Goal: Information Seeking & Learning: Compare options

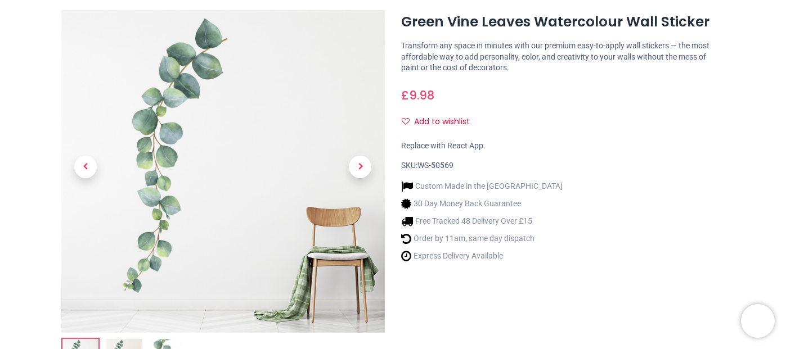
scroll to position [169, 0]
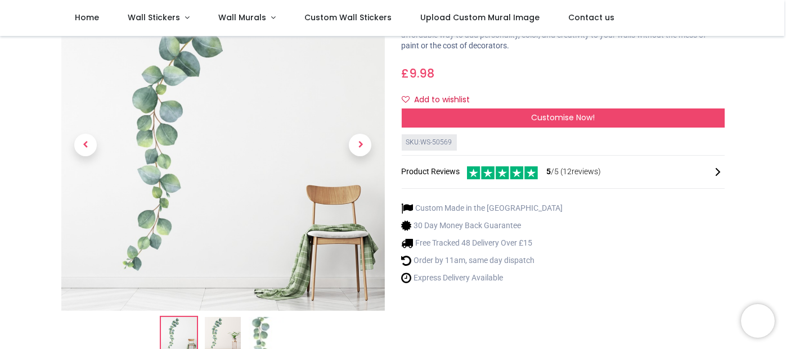
scroll to position [57, 0]
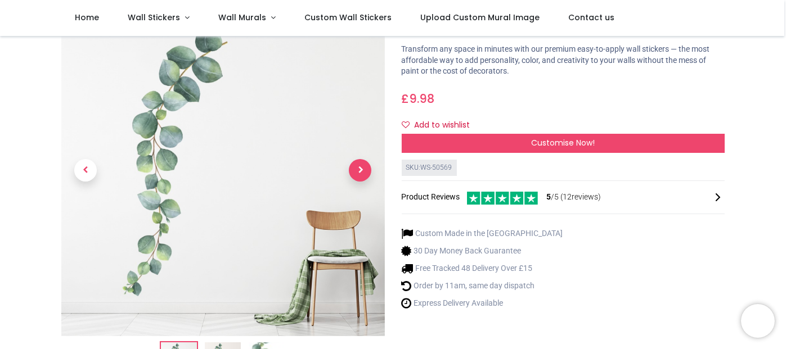
click at [358, 169] on span "Next" at bounding box center [360, 170] width 22 height 22
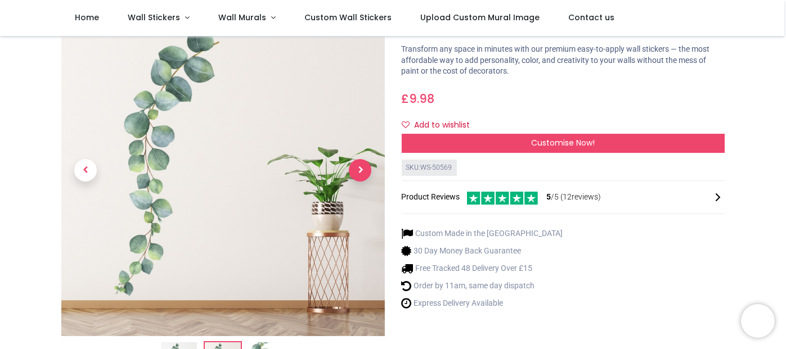
click at [363, 174] on span "Next" at bounding box center [360, 170] width 22 height 22
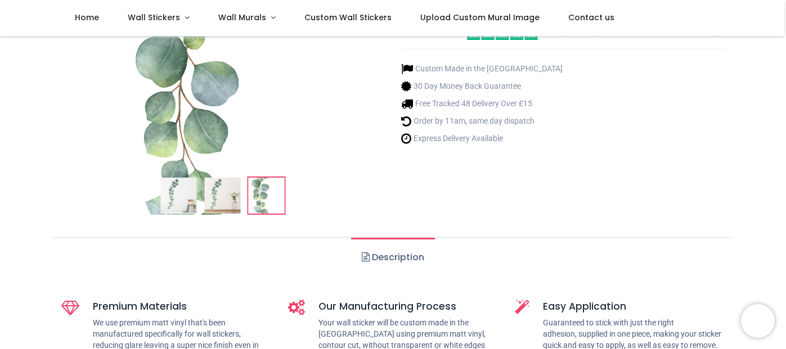
scroll to position [282, 0]
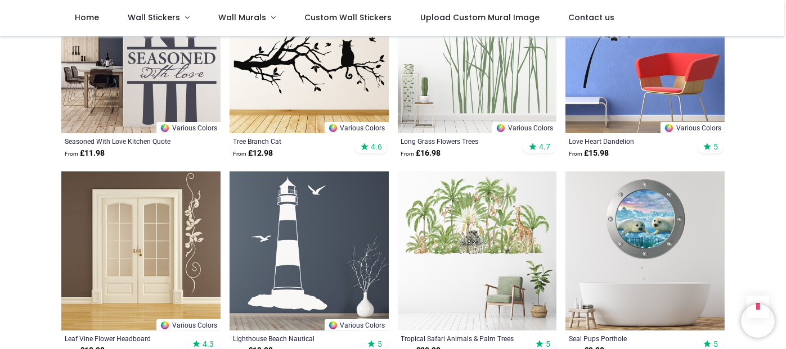
scroll to position [1462, 0]
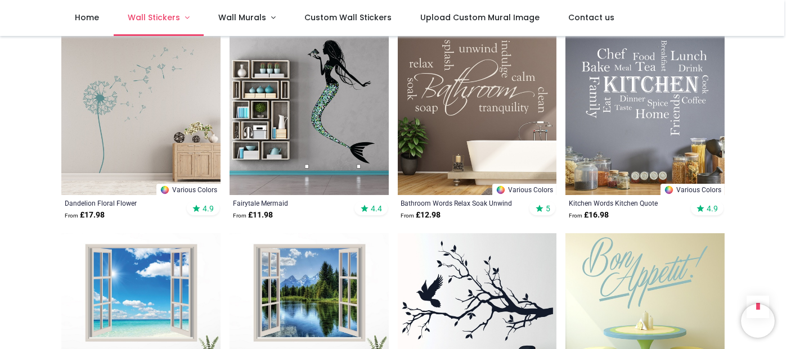
scroll to position [607, 0]
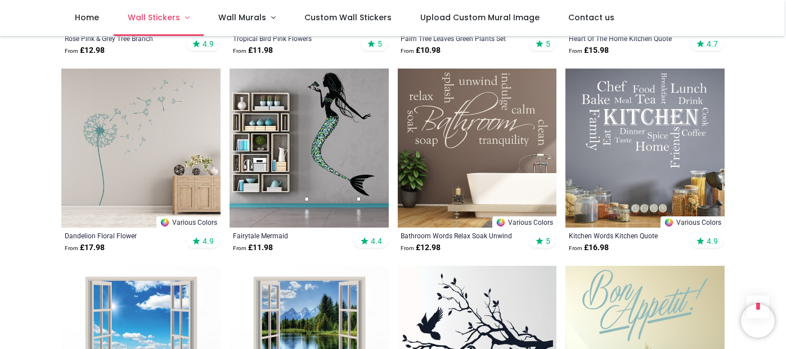
click at [172, 17] on span "Wall Stickers" at bounding box center [154, 17] width 52 height 11
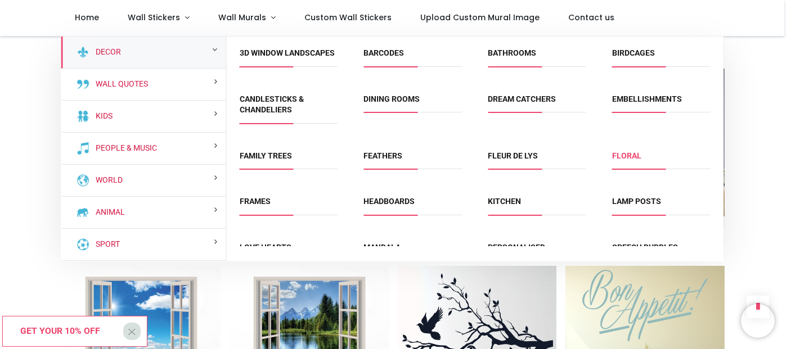
click at [631, 160] on link "Floral" at bounding box center [626, 155] width 29 height 9
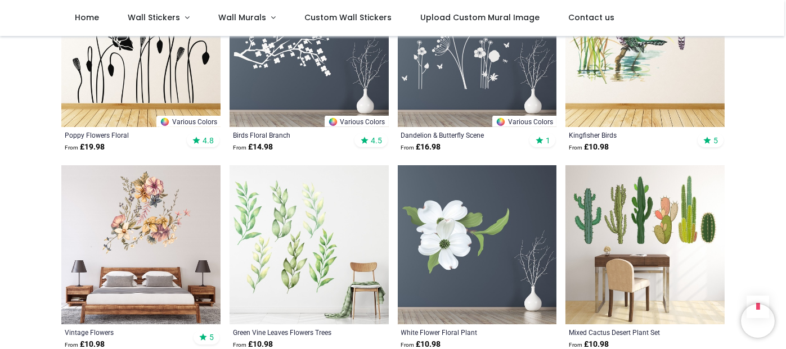
scroll to position [1294, 0]
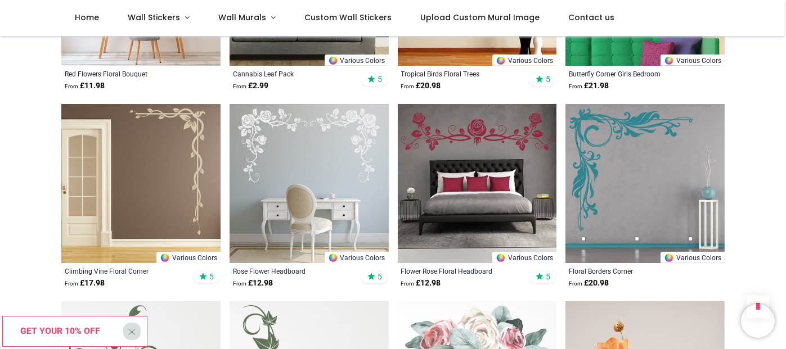
scroll to position [2531, 0]
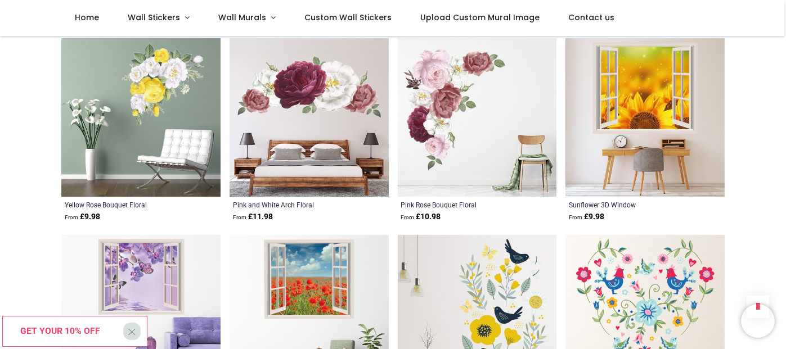
scroll to position [4049, 0]
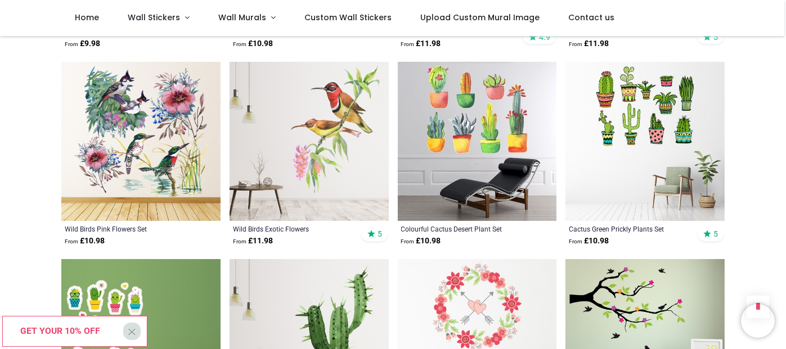
scroll to position [5343, 0]
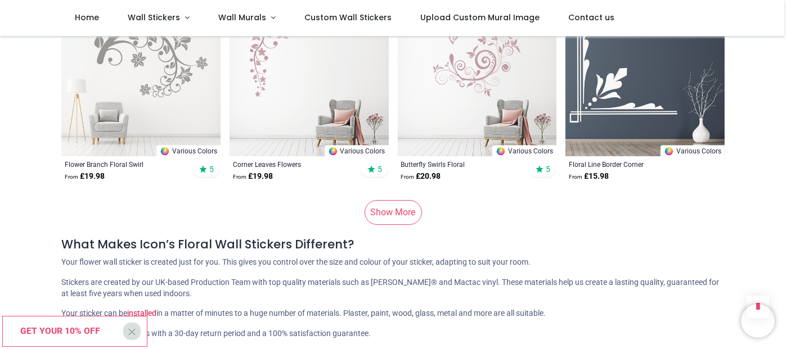
scroll to position [6974, 0]
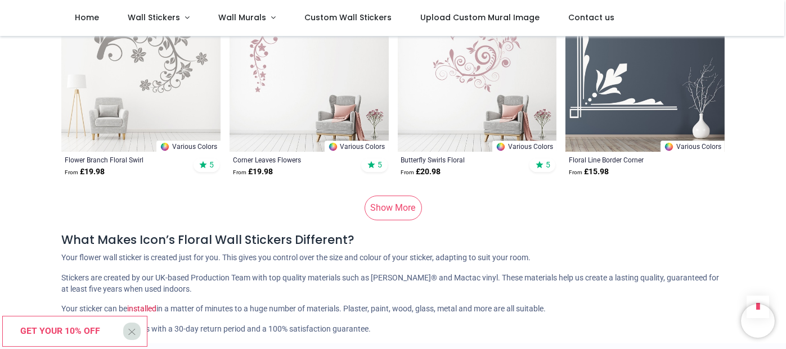
click at [384, 206] on link "Show More" at bounding box center [392, 208] width 57 height 25
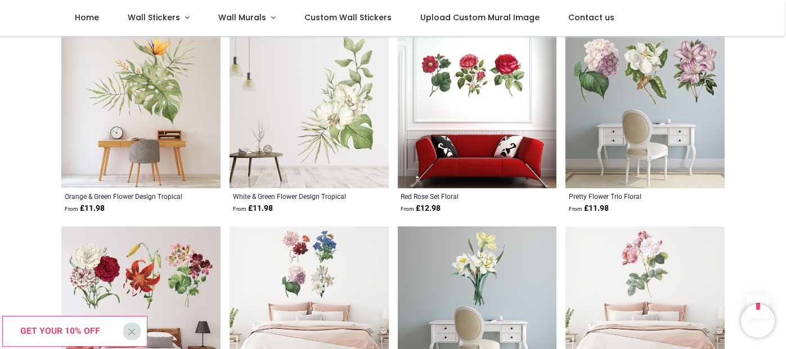
scroll to position [7761, 0]
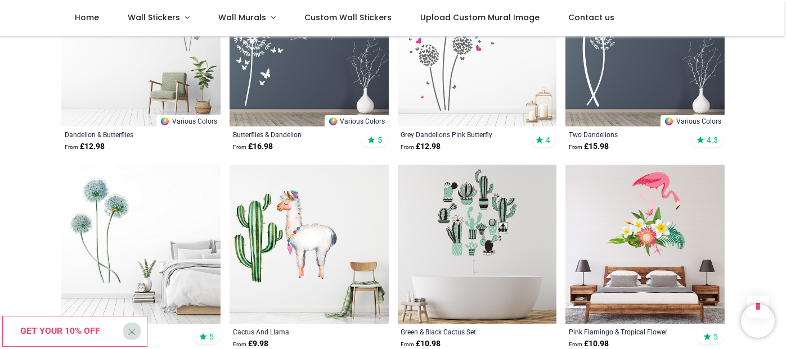
scroll to position [8436, 0]
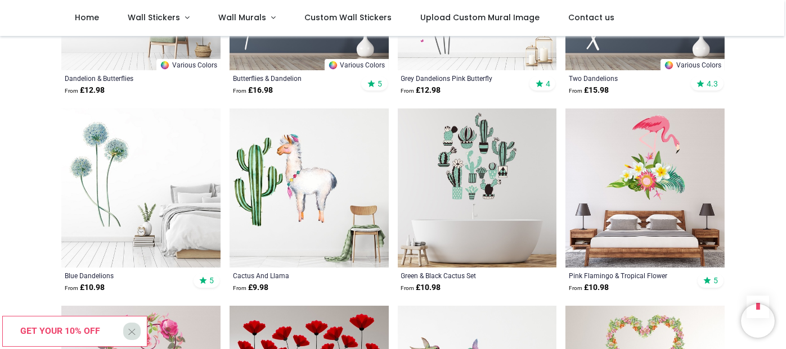
click at [105, 156] on img at bounding box center [140, 188] width 159 height 159
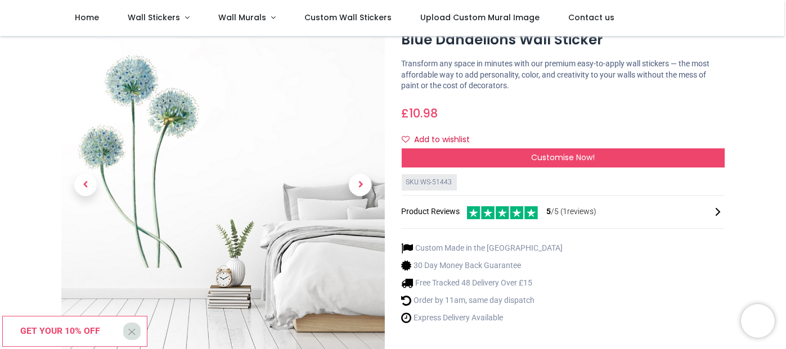
scroll to position [112, 0]
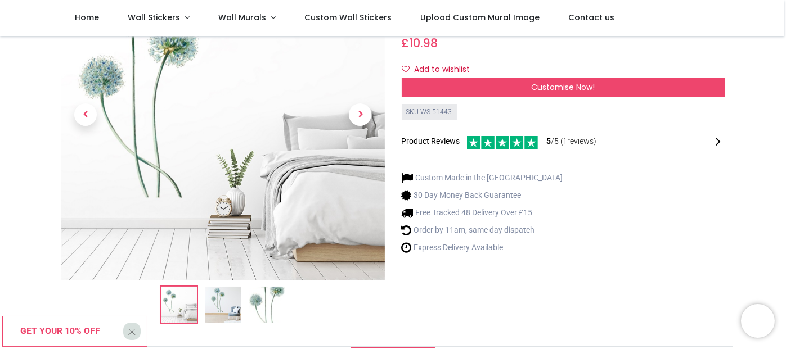
click at [220, 313] on img at bounding box center [223, 305] width 36 height 36
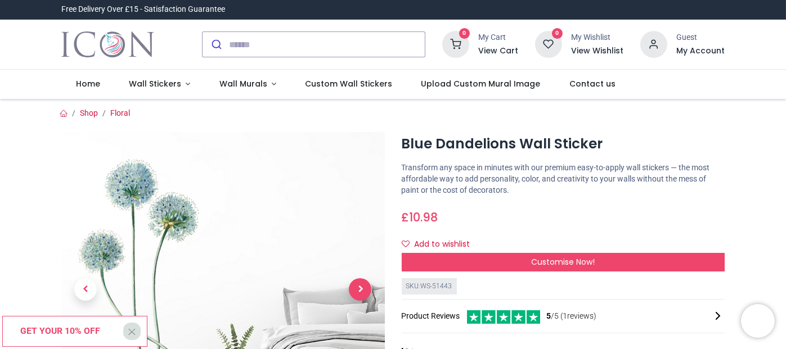
click at [357, 286] on span "Next" at bounding box center [360, 289] width 22 height 22
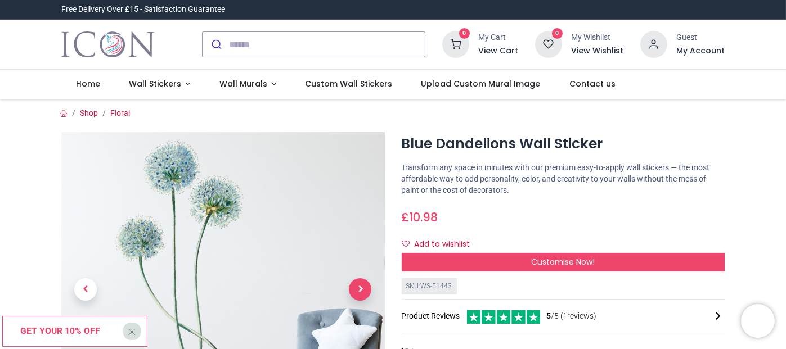
click at [357, 286] on span "Next" at bounding box center [360, 289] width 22 height 22
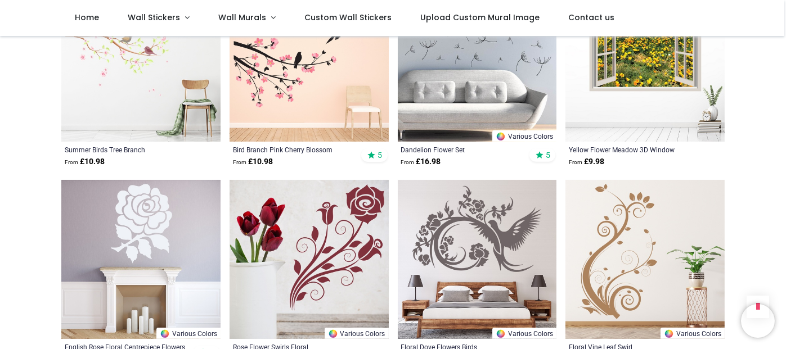
scroll to position [1350, 0]
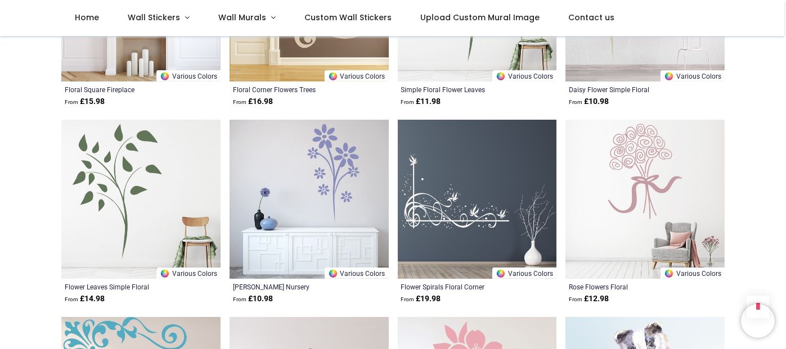
scroll to position [2137, 0]
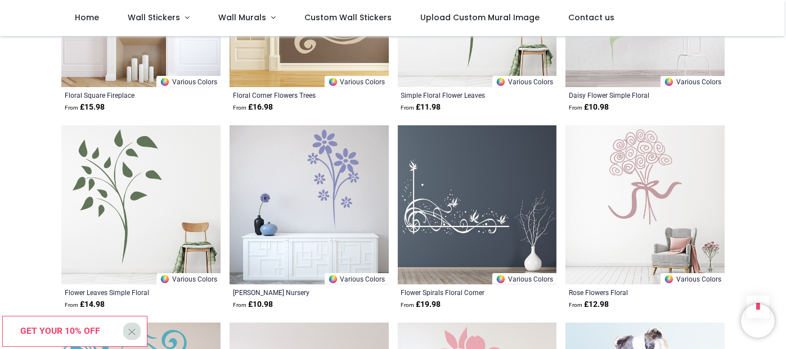
click at [125, 178] on img at bounding box center [140, 204] width 159 height 159
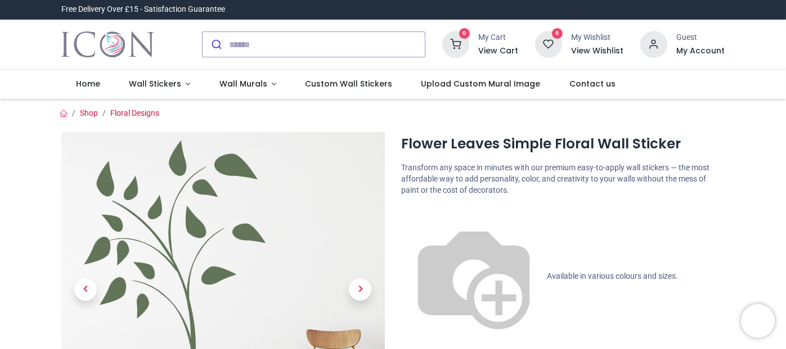
scroll to position [112, 0]
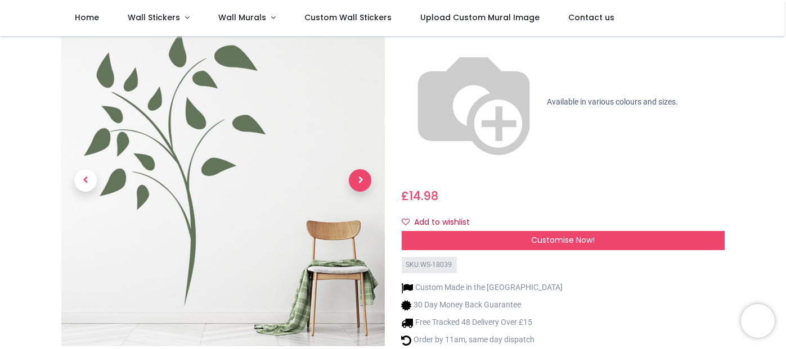
click at [358, 169] on span "Next" at bounding box center [360, 180] width 22 height 22
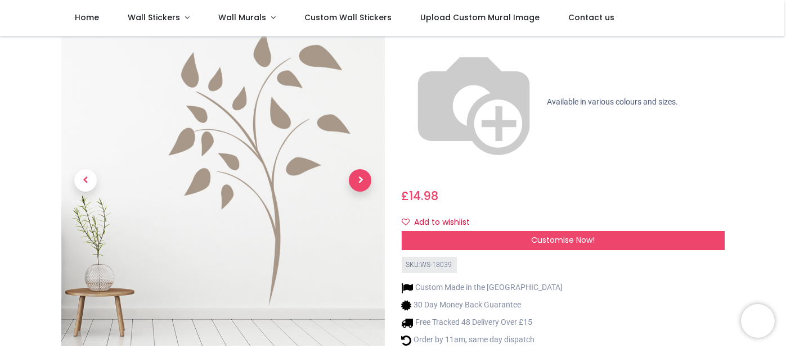
click at [358, 169] on span "Next" at bounding box center [360, 180] width 22 height 22
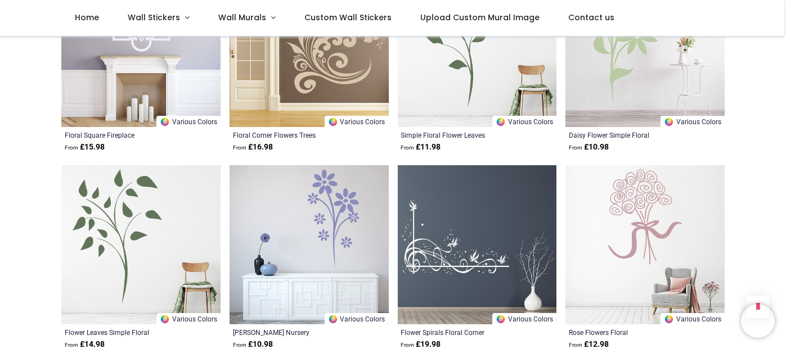
scroll to position [731, 0]
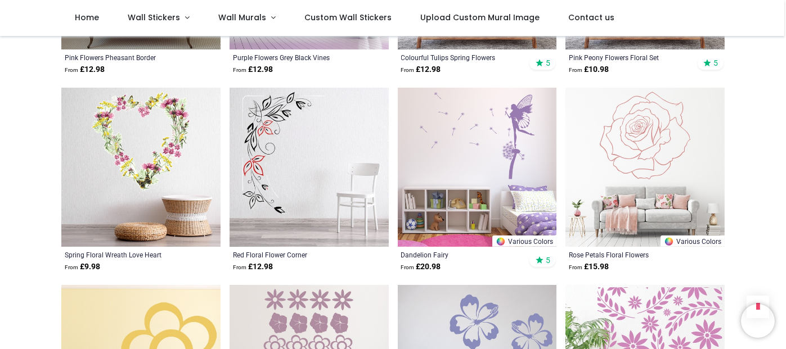
scroll to position [2193, 0]
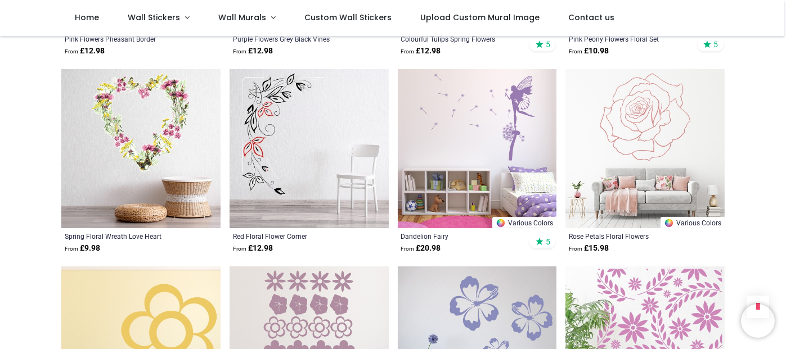
click at [267, 106] on img at bounding box center [308, 148] width 159 height 159
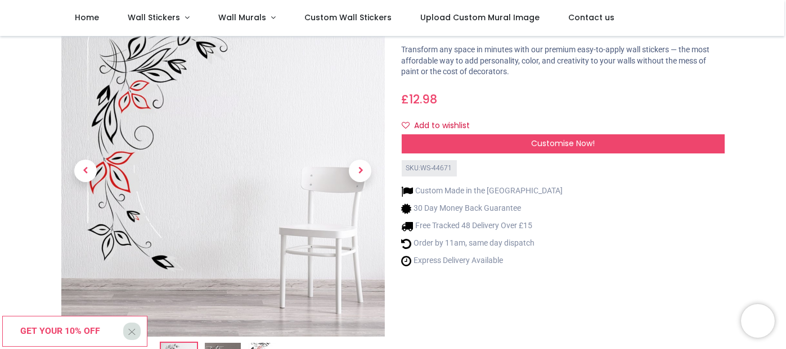
scroll to position [169, 0]
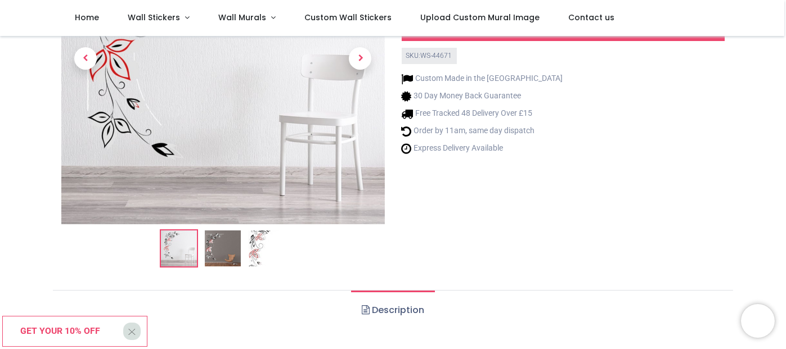
click at [221, 246] on img at bounding box center [223, 249] width 36 height 36
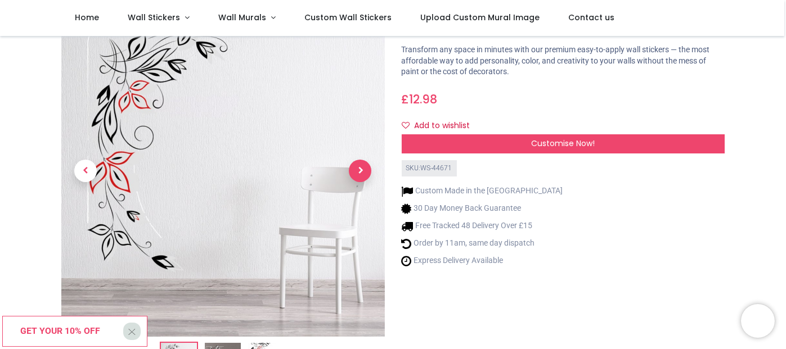
click at [363, 172] on span "Next" at bounding box center [360, 171] width 22 height 22
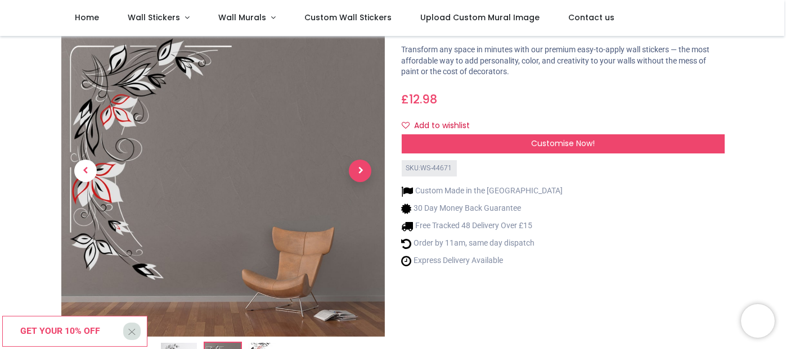
click at [363, 172] on span "Next" at bounding box center [360, 171] width 22 height 22
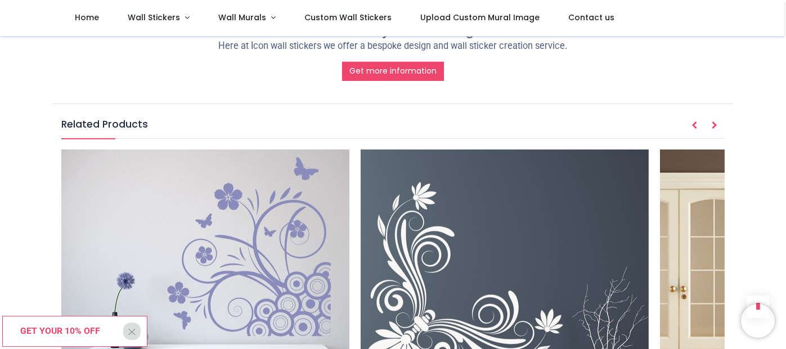
scroll to position [1350, 0]
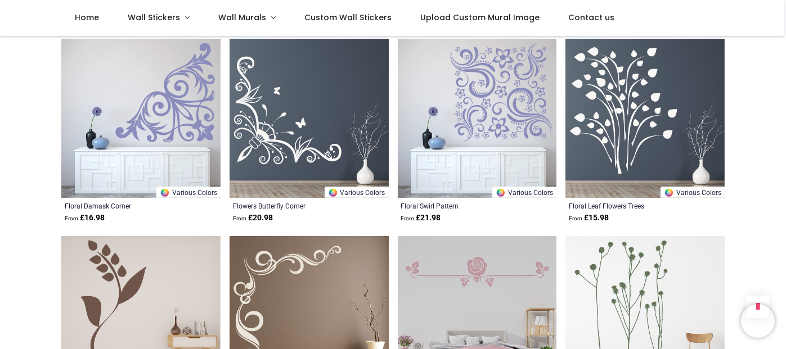
scroll to position [1350, 0]
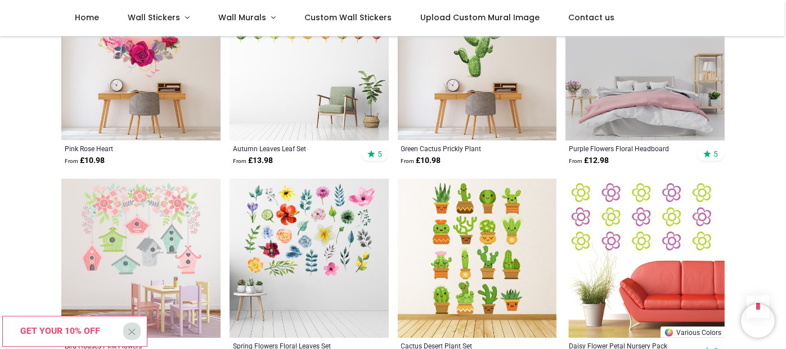
scroll to position [2700, 0]
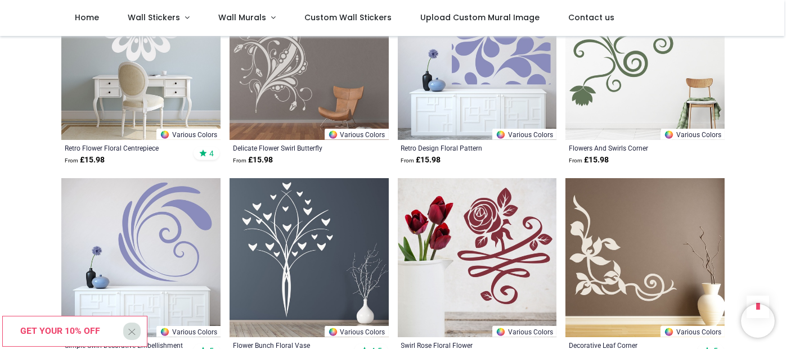
scroll to position [3487, 0]
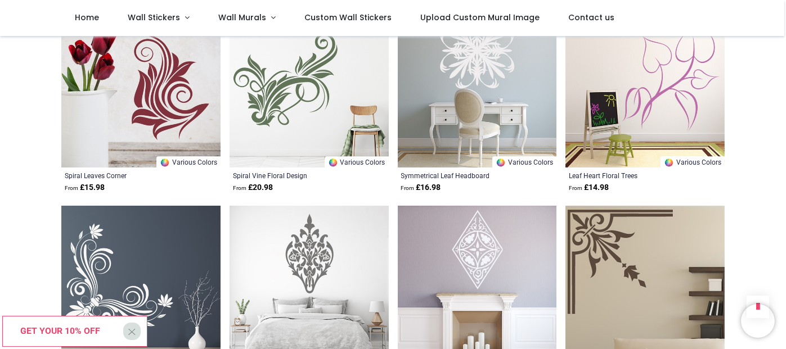
scroll to position [5455, 0]
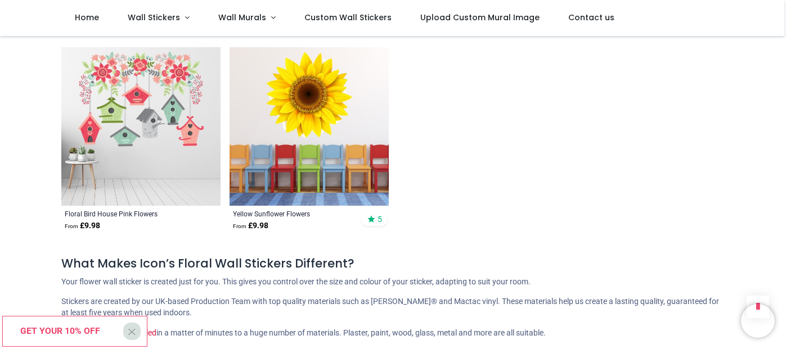
scroll to position [6580, 0]
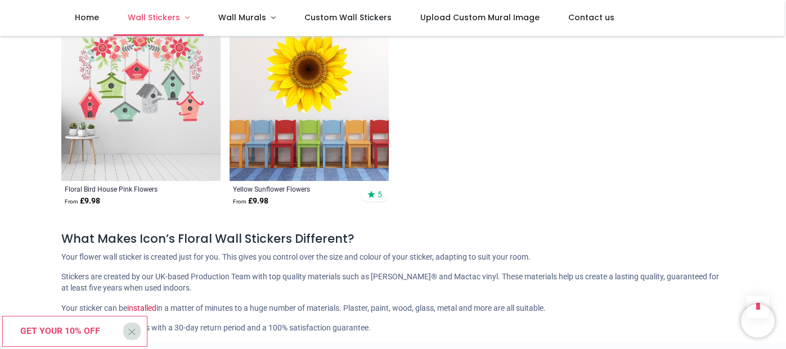
click at [172, 19] on span "Wall Stickers" at bounding box center [154, 17] width 52 height 11
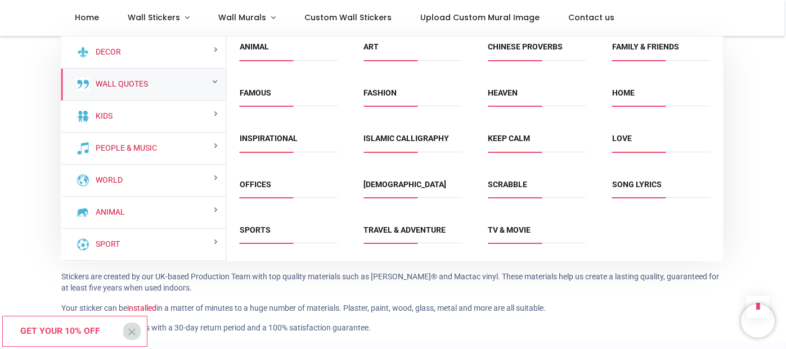
scroll to position [0, 0]
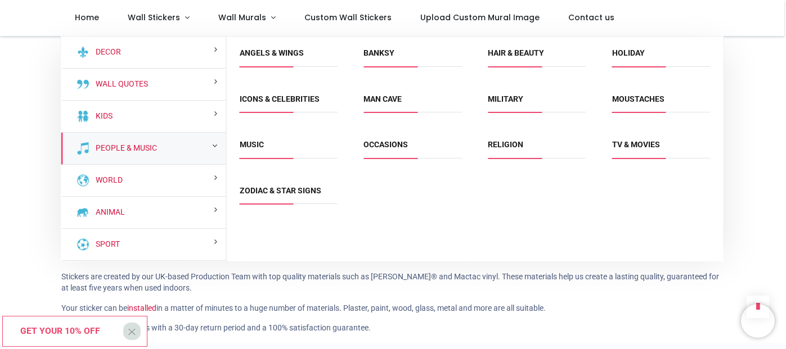
click at [429, 160] on div "Angels & Wings Banksy Hair & Beauty Holiday Icons & Celebrities" at bounding box center [475, 128] width 497 height 183
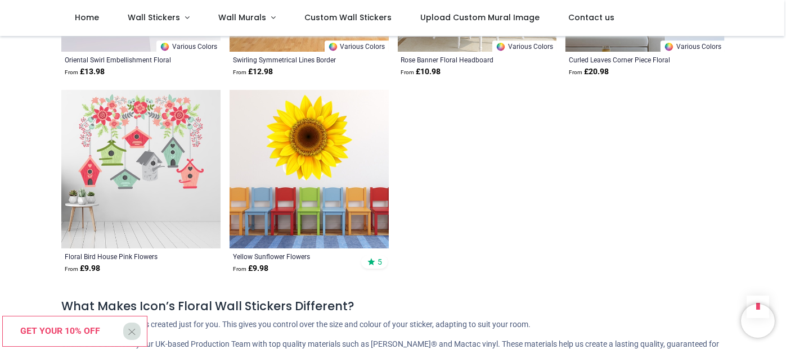
scroll to position [6468, 0]
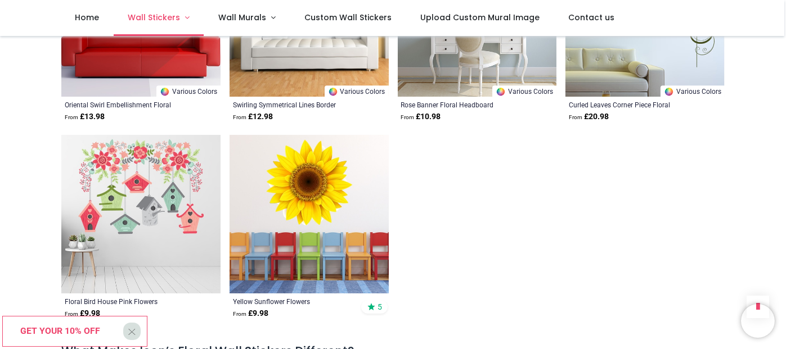
click at [145, 23] on span "Wall Stickers" at bounding box center [154, 17] width 52 height 11
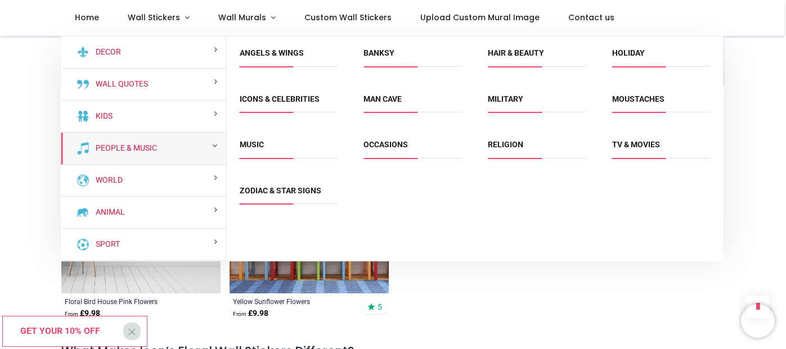
click at [628, 56] on link "Holiday" at bounding box center [628, 52] width 33 height 9
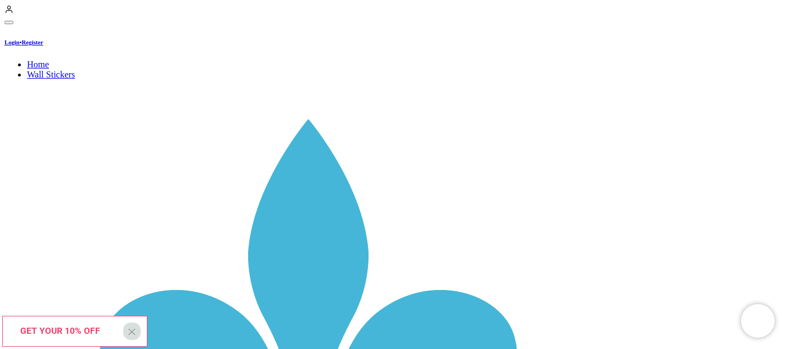
scroll to position [1350, 0]
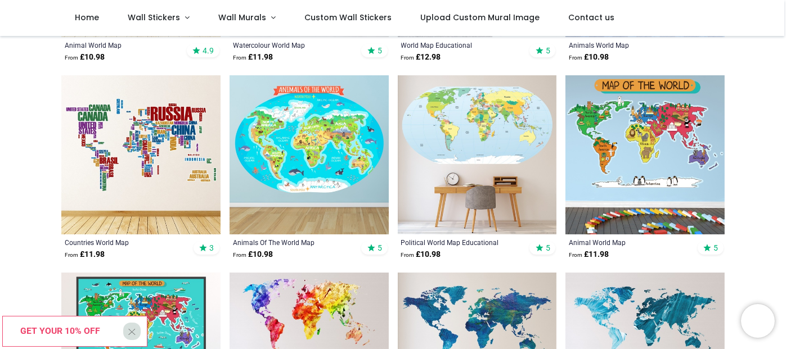
scroll to position [352, 0]
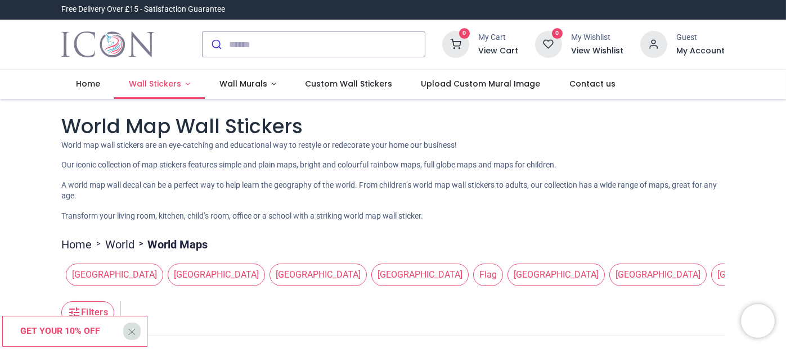
click at [142, 84] on span "Wall Stickers" at bounding box center [155, 83] width 52 height 11
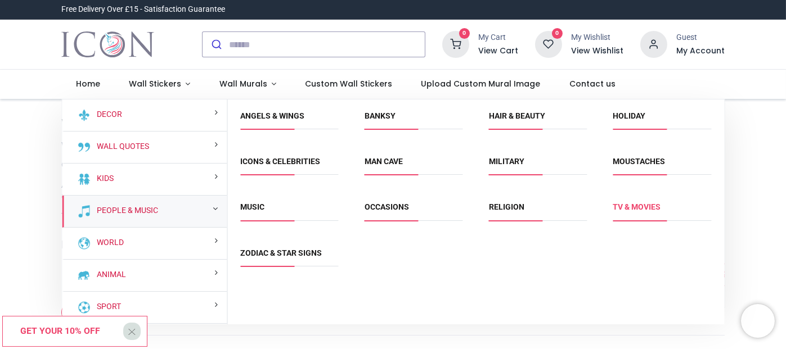
click at [624, 208] on link "TV & Movies" at bounding box center [636, 206] width 48 height 9
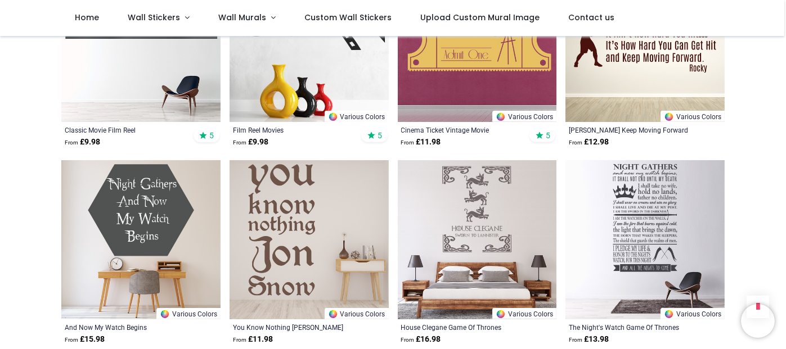
scroll to position [1350, 0]
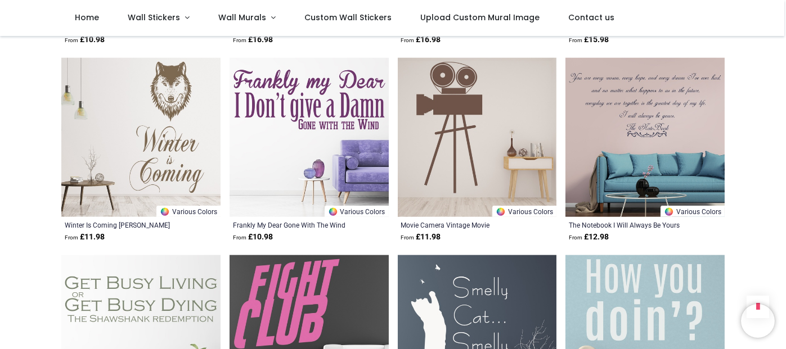
scroll to position [2587, 0]
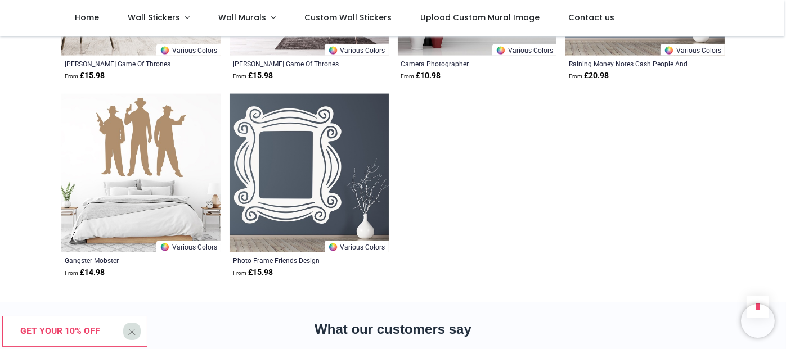
scroll to position [3543, 0]
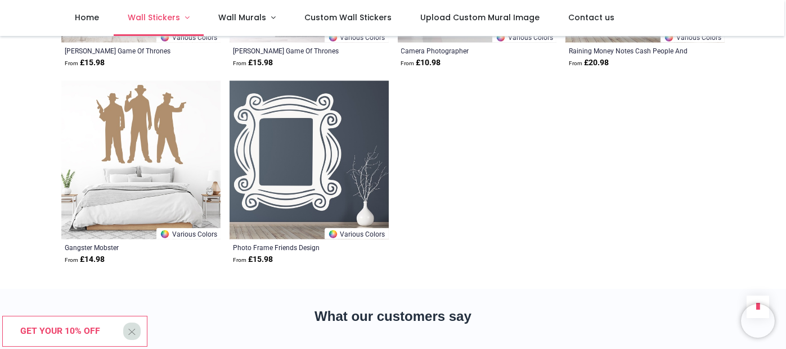
click at [144, 22] on span "Wall Stickers" at bounding box center [154, 17] width 52 height 11
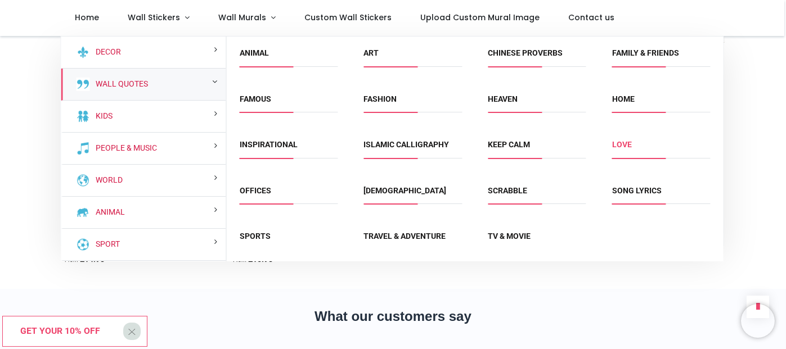
click at [621, 148] on link "Love" at bounding box center [622, 144] width 20 height 9
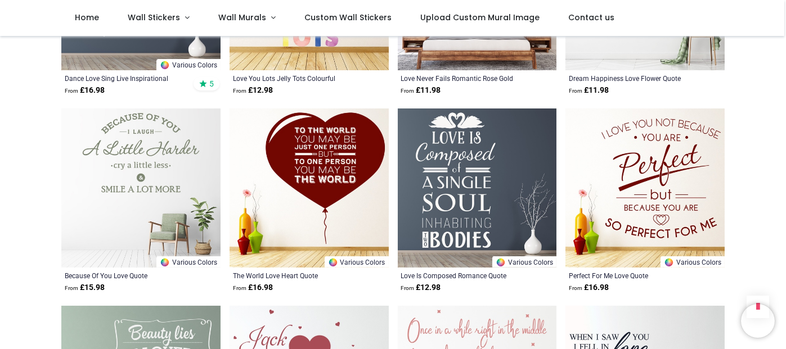
scroll to position [956, 0]
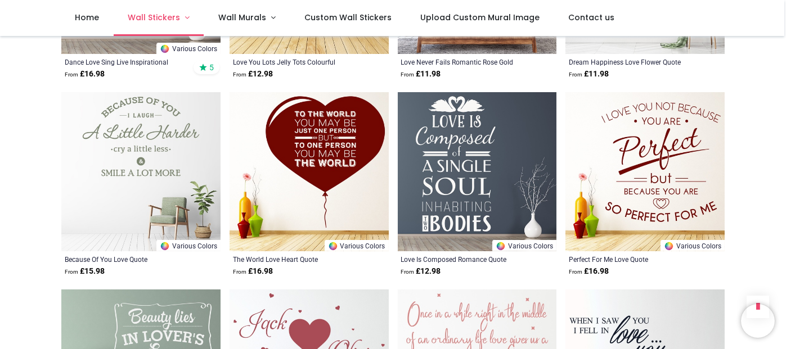
click at [151, 16] on span "Wall Stickers" at bounding box center [154, 17] width 52 height 11
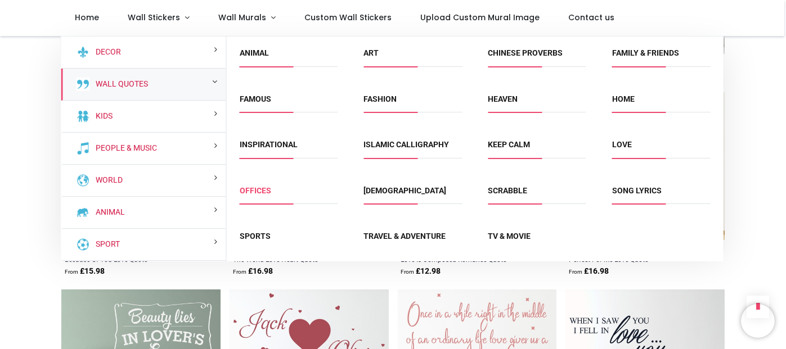
click at [255, 193] on link "Offices" at bounding box center [255, 190] width 31 height 9
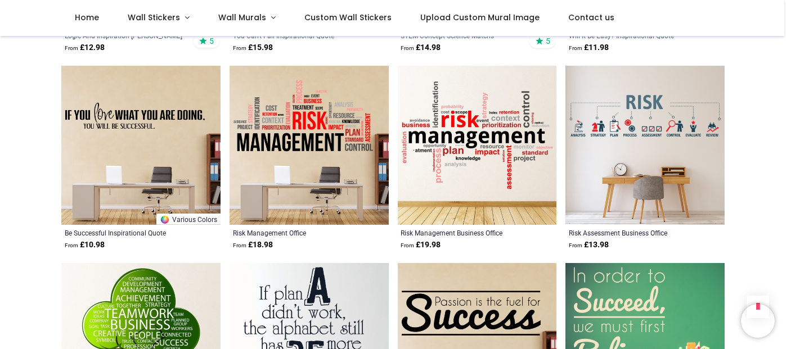
scroll to position [1181, 0]
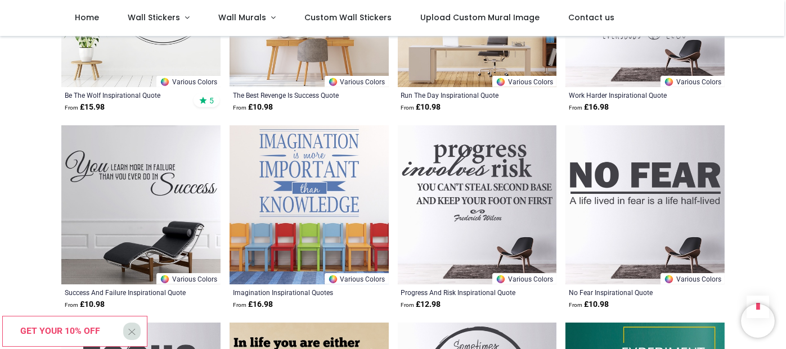
scroll to position [2250, 0]
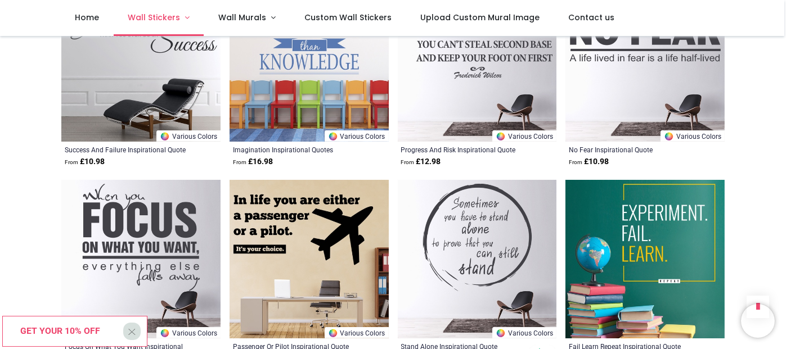
click at [148, 15] on span "Wall Stickers" at bounding box center [154, 17] width 52 height 11
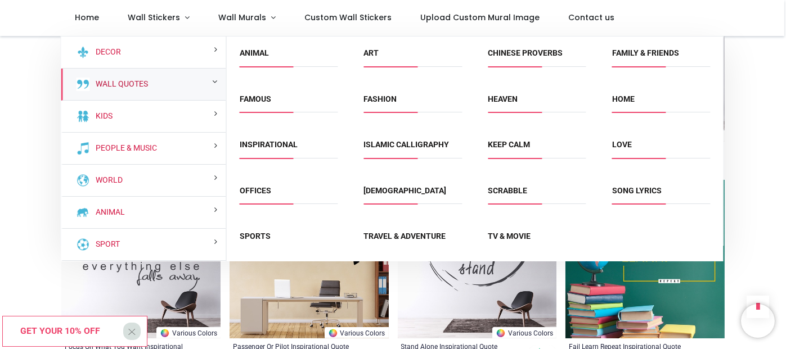
click at [133, 84] on link "Wall Quotes" at bounding box center [120, 84] width 57 height 11
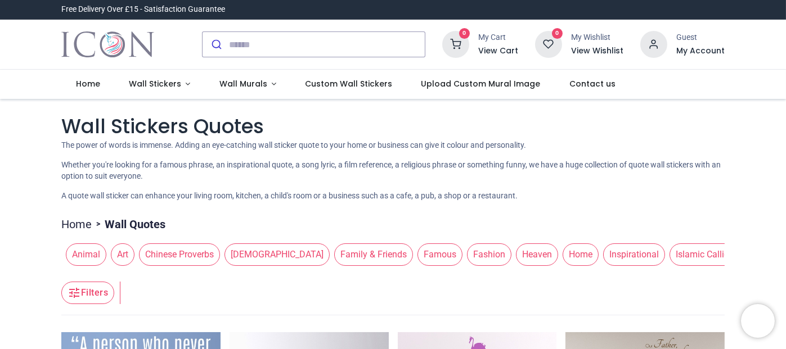
click at [603, 260] on span "Inspirational" at bounding box center [634, 255] width 62 height 22
click at [603, 258] on span "Inspirational" at bounding box center [634, 255] width 62 height 22
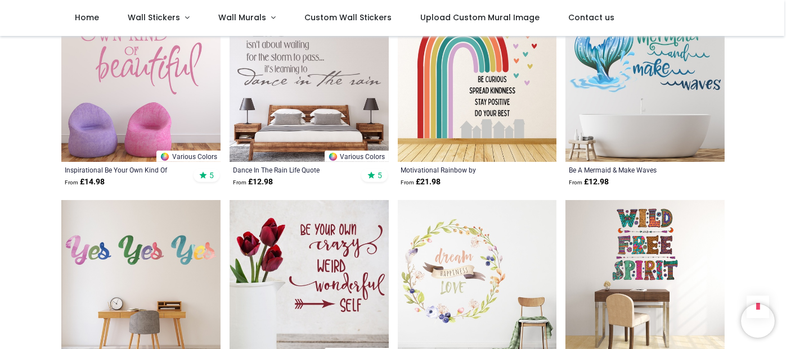
scroll to position [1294, 0]
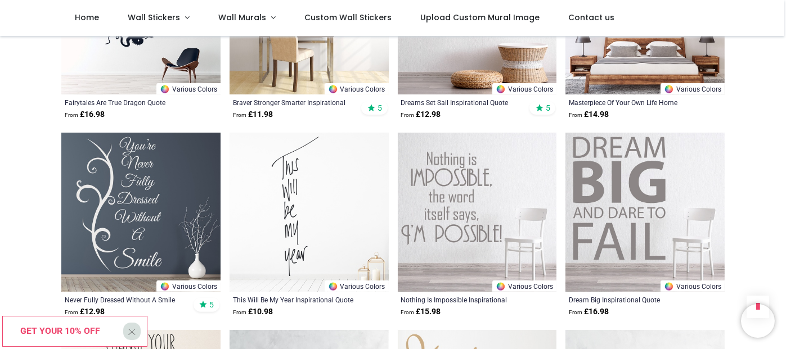
scroll to position [2531, 0]
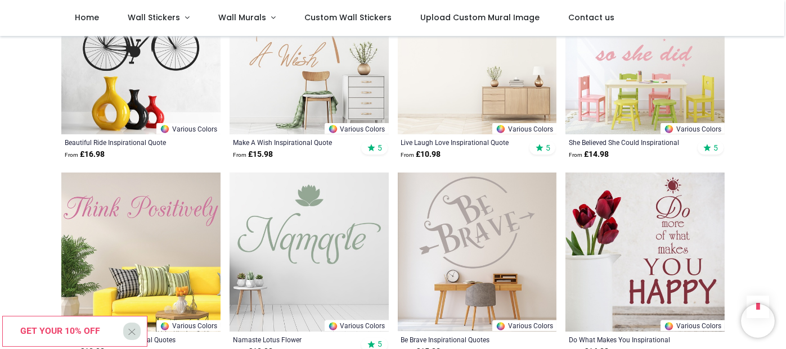
scroll to position [4049, 0]
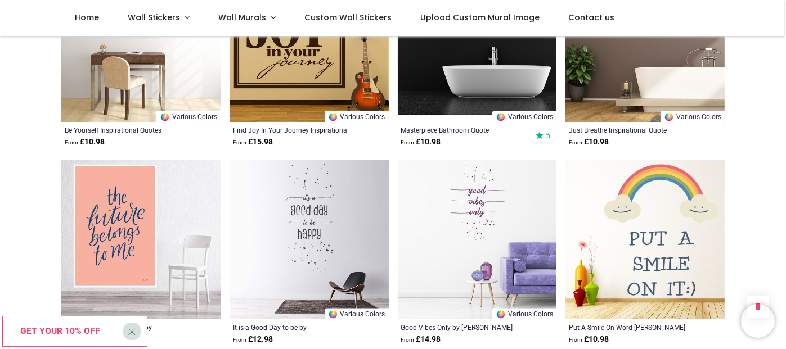
scroll to position [5512, 0]
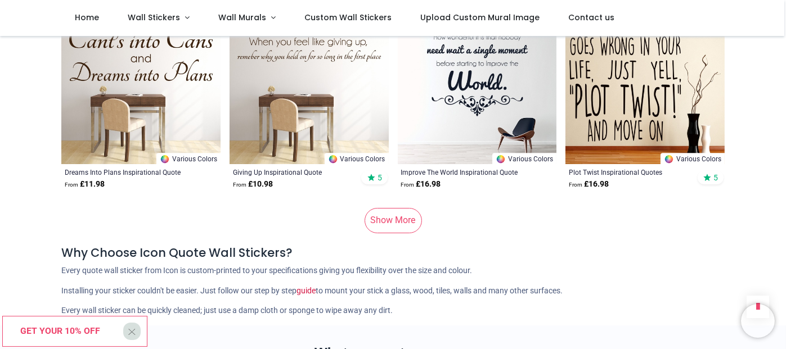
scroll to position [6974, 0]
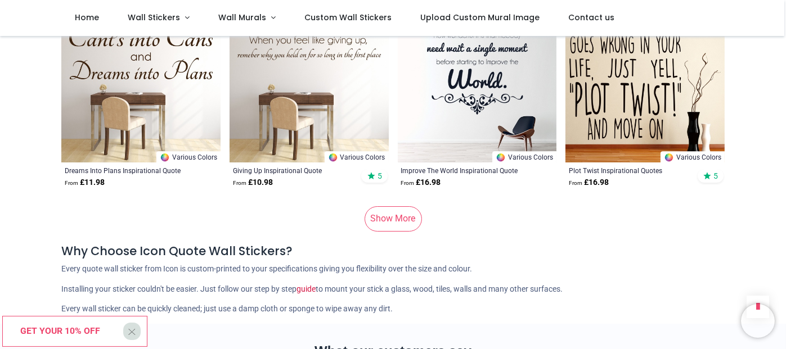
click at [398, 215] on link "Show More" at bounding box center [392, 218] width 57 height 25
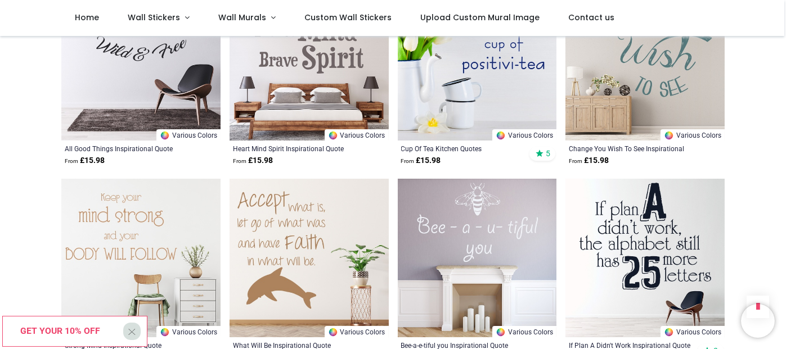
scroll to position [8211, 0]
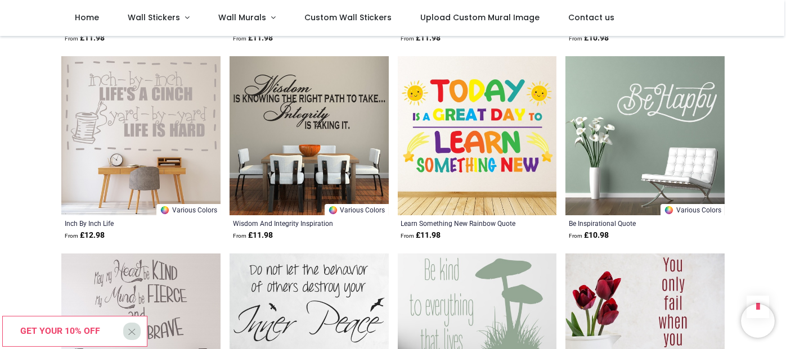
scroll to position [9505, 0]
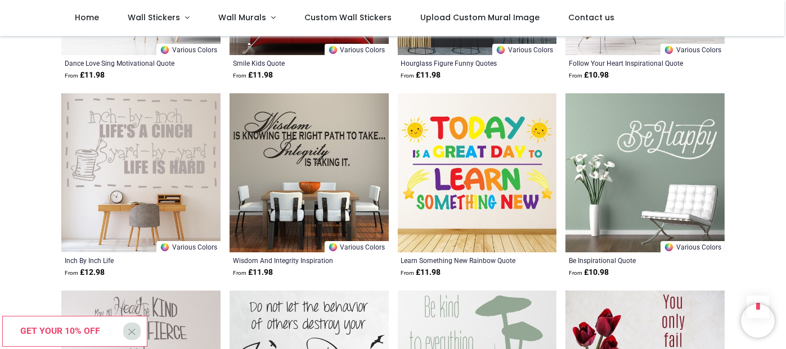
scroll to position [9111, 0]
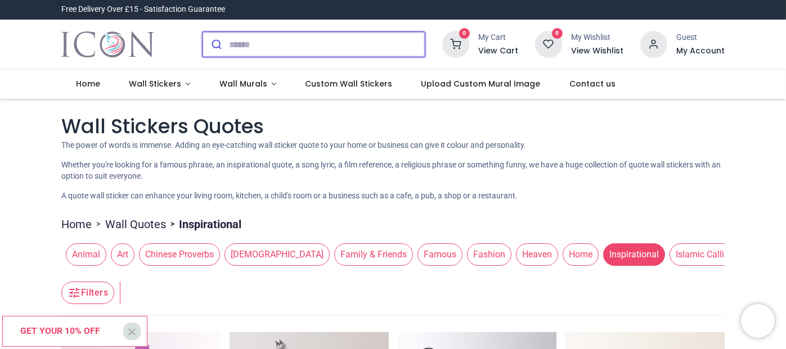
click at [277, 46] on input "search" at bounding box center [327, 44] width 196 height 25
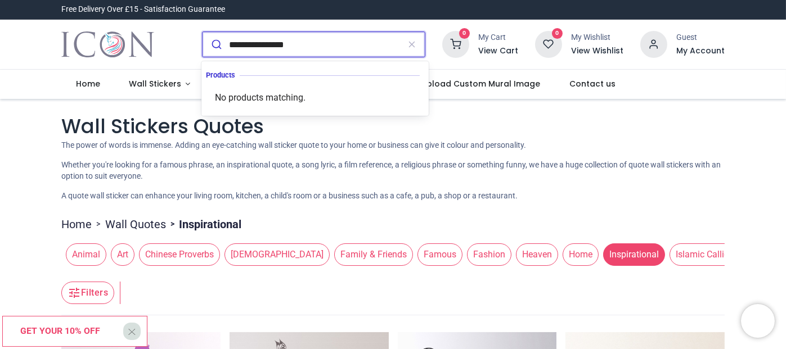
type input "**********"
click at [202, 32] on button "submit" at bounding box center [215, 44] width 26 height 25
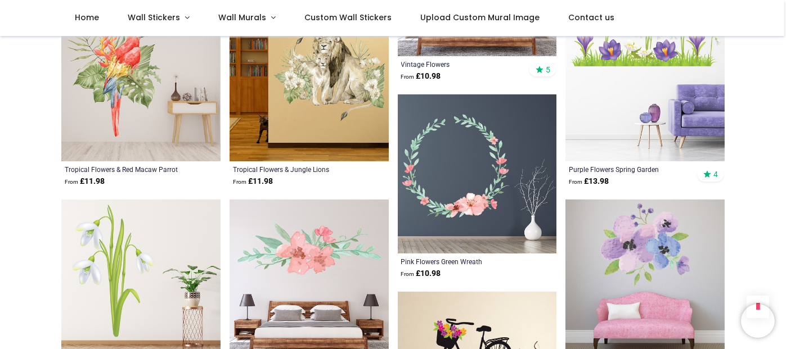
scroll to position [844, 0]
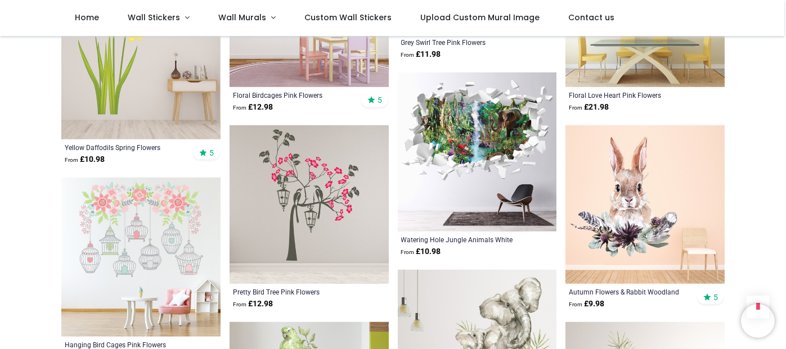
scroll to position [1968, 0]
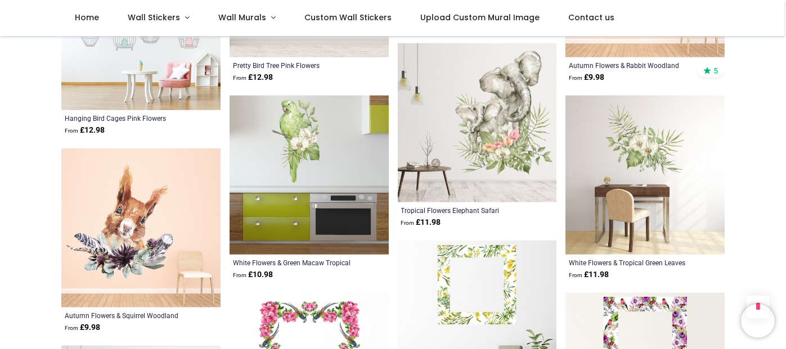
scroll to position [1856, 0]
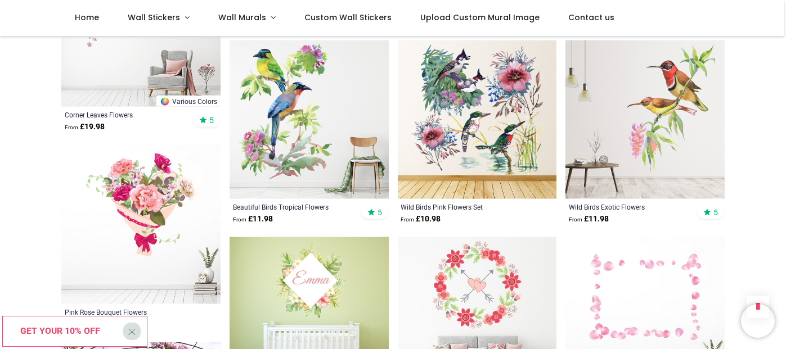
scroll to position [3937, 0]
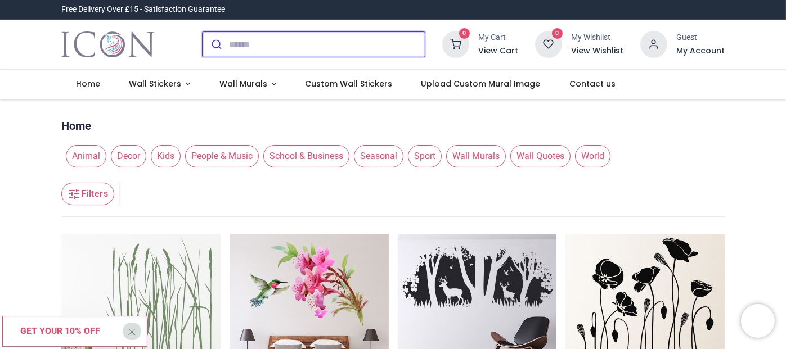
drag, startPoint x: 280, startPoint y: 41, endPoint x: 301, endPoint y: 34, distance: 22.6
click at [280, 41] on input "search" at bounding box center [327, 44] width 196 height 25
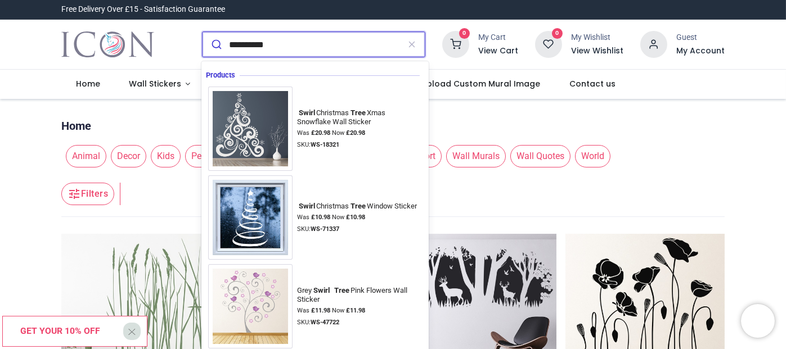
type input "**********"
click at [202, 32] on button "submit" at bounding box center [215, 44] width 26 height 25
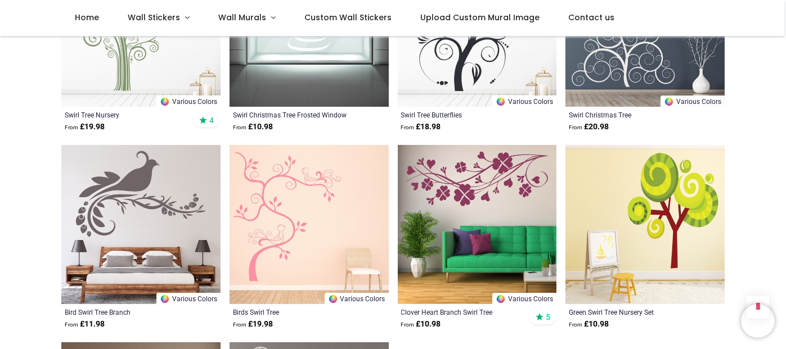
scroll to position [450, 0]
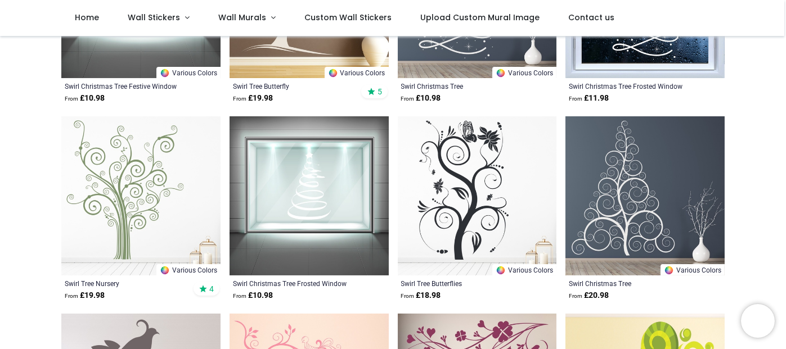
click at [136, 191] on img at bounding box center [140, 195] width 159 height 159
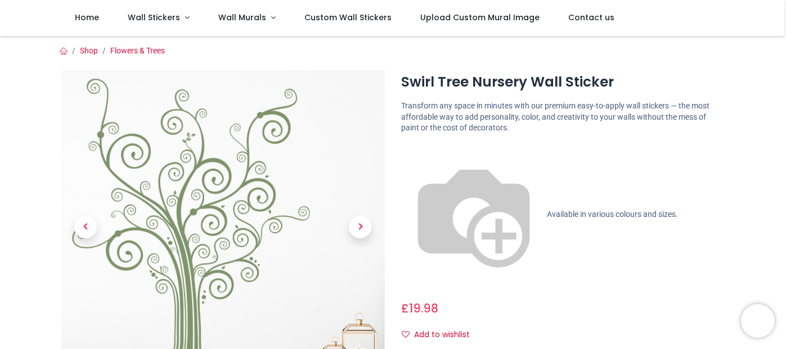
scroll to position [56, 0]
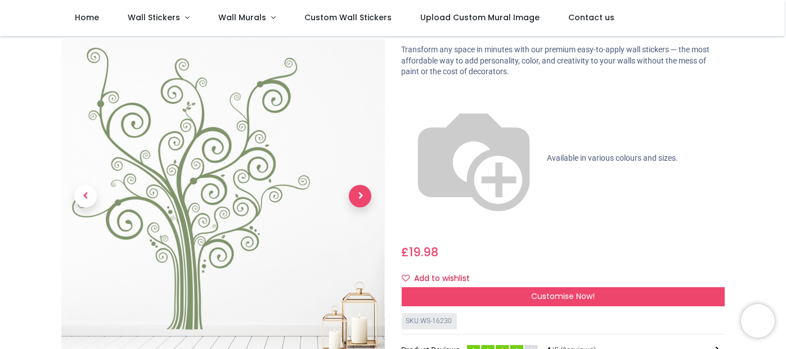
click at [358, 186] on span "Next" at bounding box center [360, 197] width 22 height 22
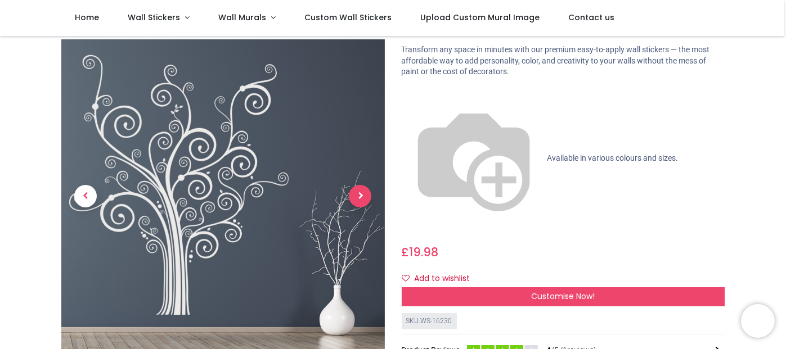
click at [358, 186] on span "Next" at bounding box center [360, 197] width 22 height 22
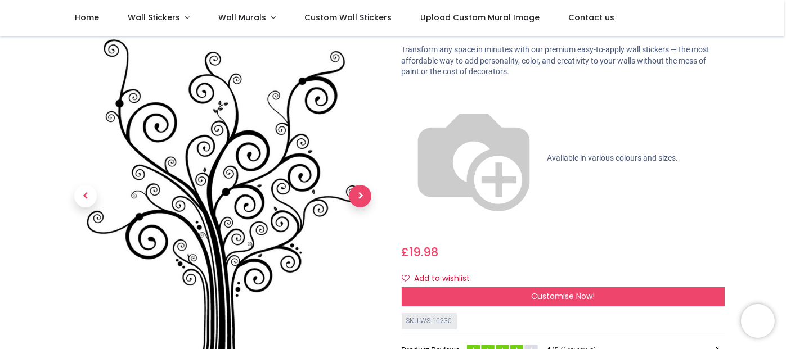
click at [358, 186] on span "Next" at bounding box center [360, 197] width 22 height 22
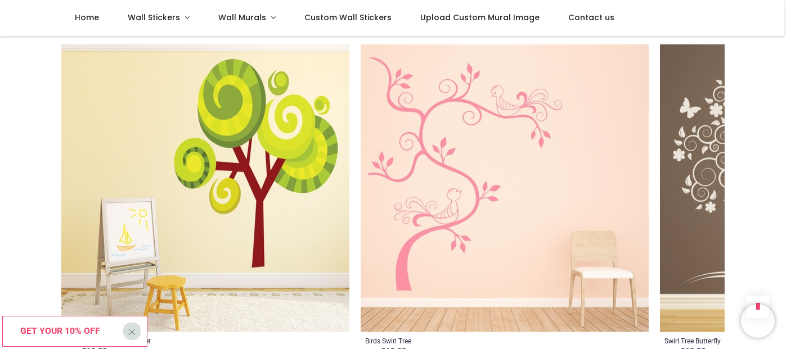
scroll to position [1406, 0]
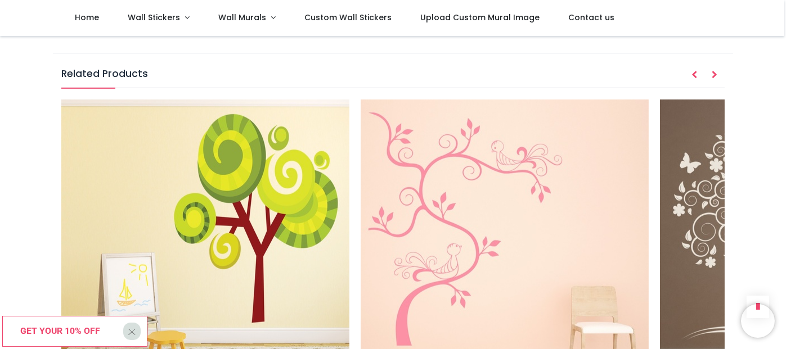
click at [130, 335] on span "X" at bounding box center [132, 331] width 8 height 16
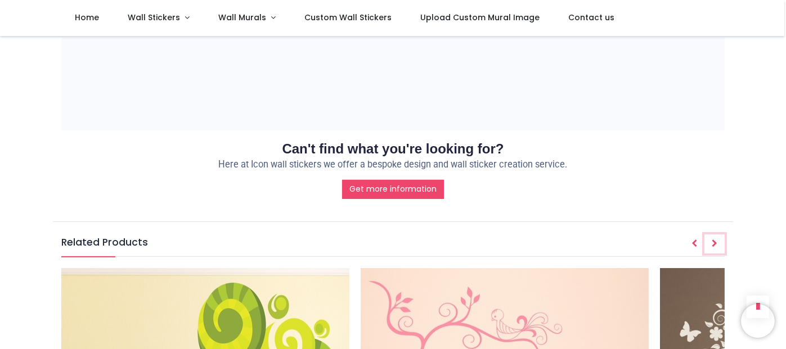
click at [717, 235] on button "Next" at bounding box center [714, 244] width 20 height 19
click at [714, 240] on icon "Next" at bounding box center [714, 244] width 6 height 8
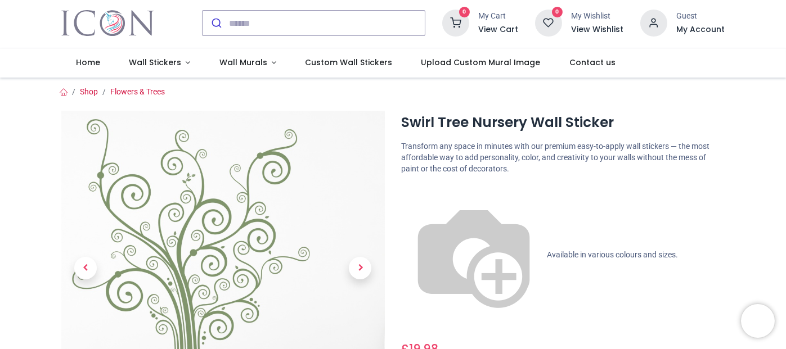
scroll to position [0, 0]
